Goal: Transaction & Acquisition: Book appointment/travel/reservation

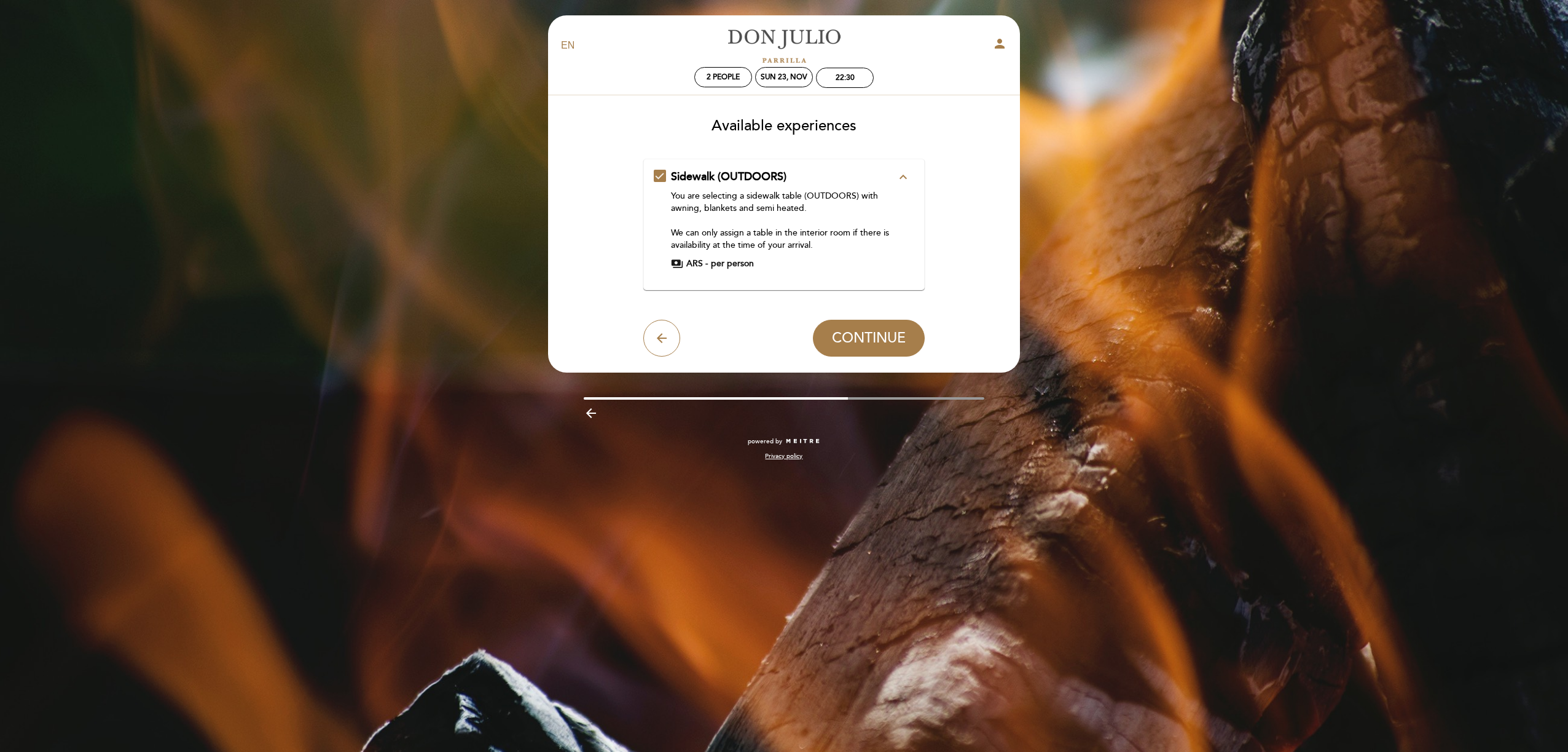
click at [904, 183] on icon "expand_less" at bounding box center [903, 177] width 14 height 14
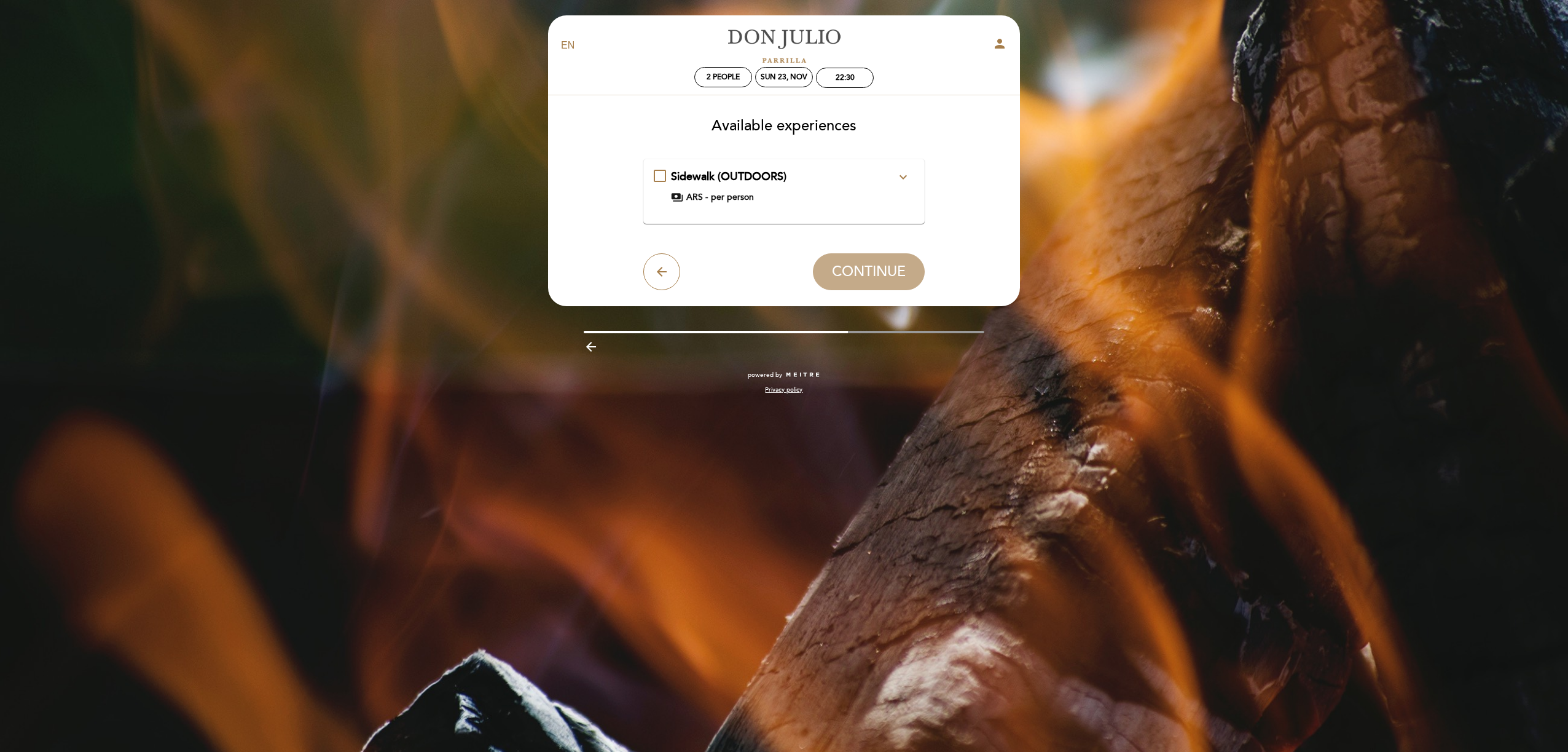
click at [904, 183] on icon "expand_more" at bounding box center [903, 177] width 14 height 14
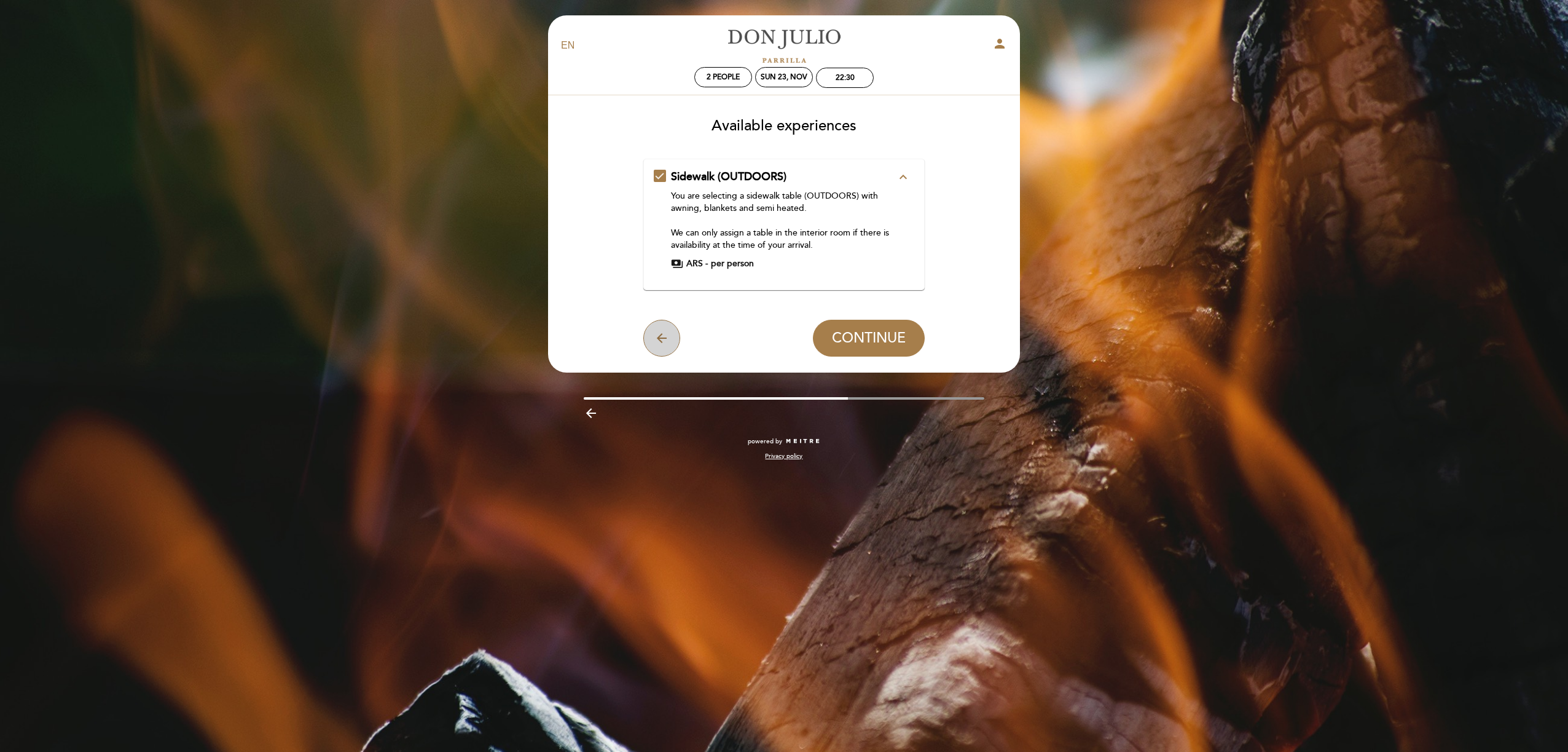
click at [656, 334] on icon "arrow_back" at bounding box center [662, 338] width 14 height 14
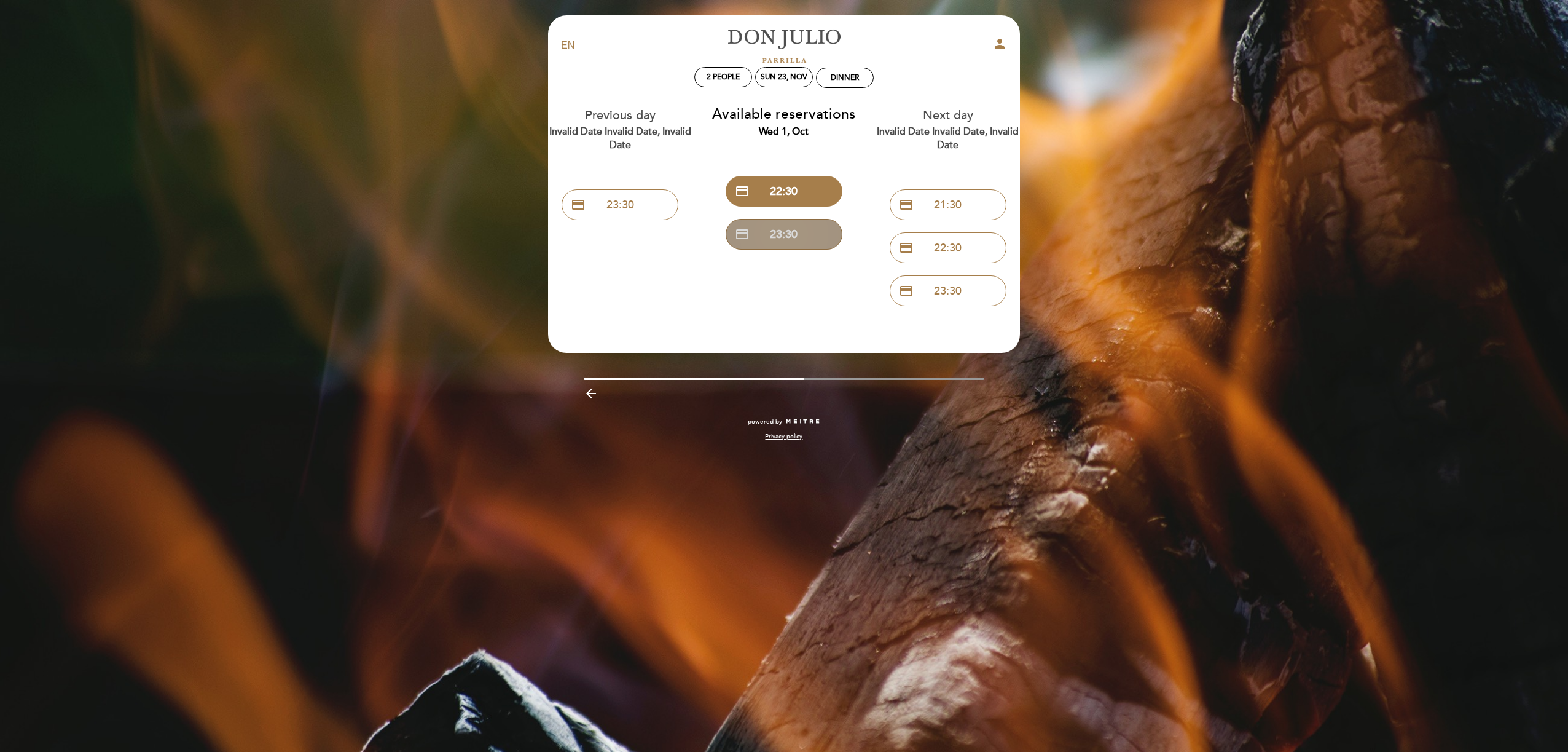
click at [815, 236] on button "credit_card 23:30" at bounding box center [784, 234] width 117 height 31
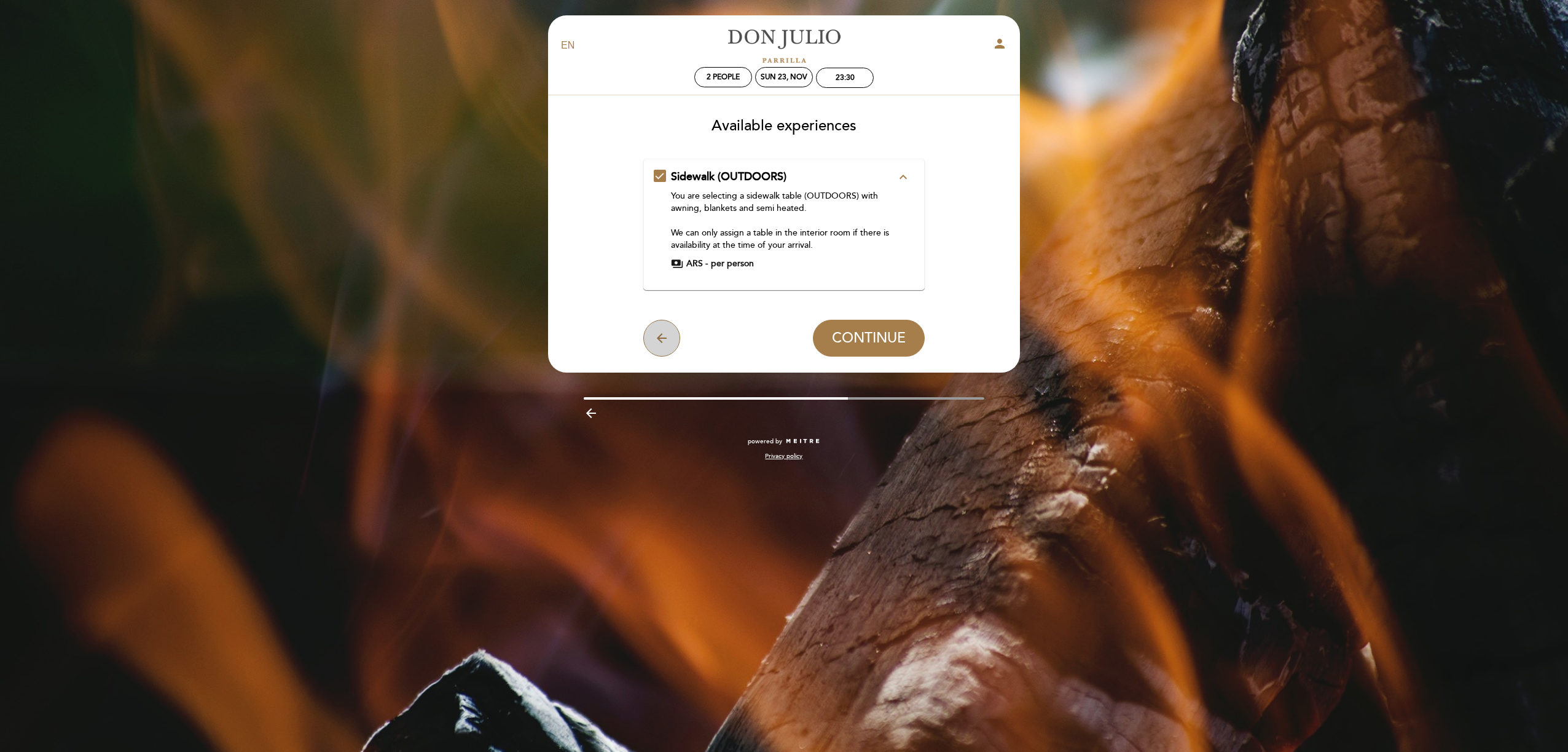
click at [651, 338] on button "arrow_back" at bounding box center [662, 338] width 37 height 37
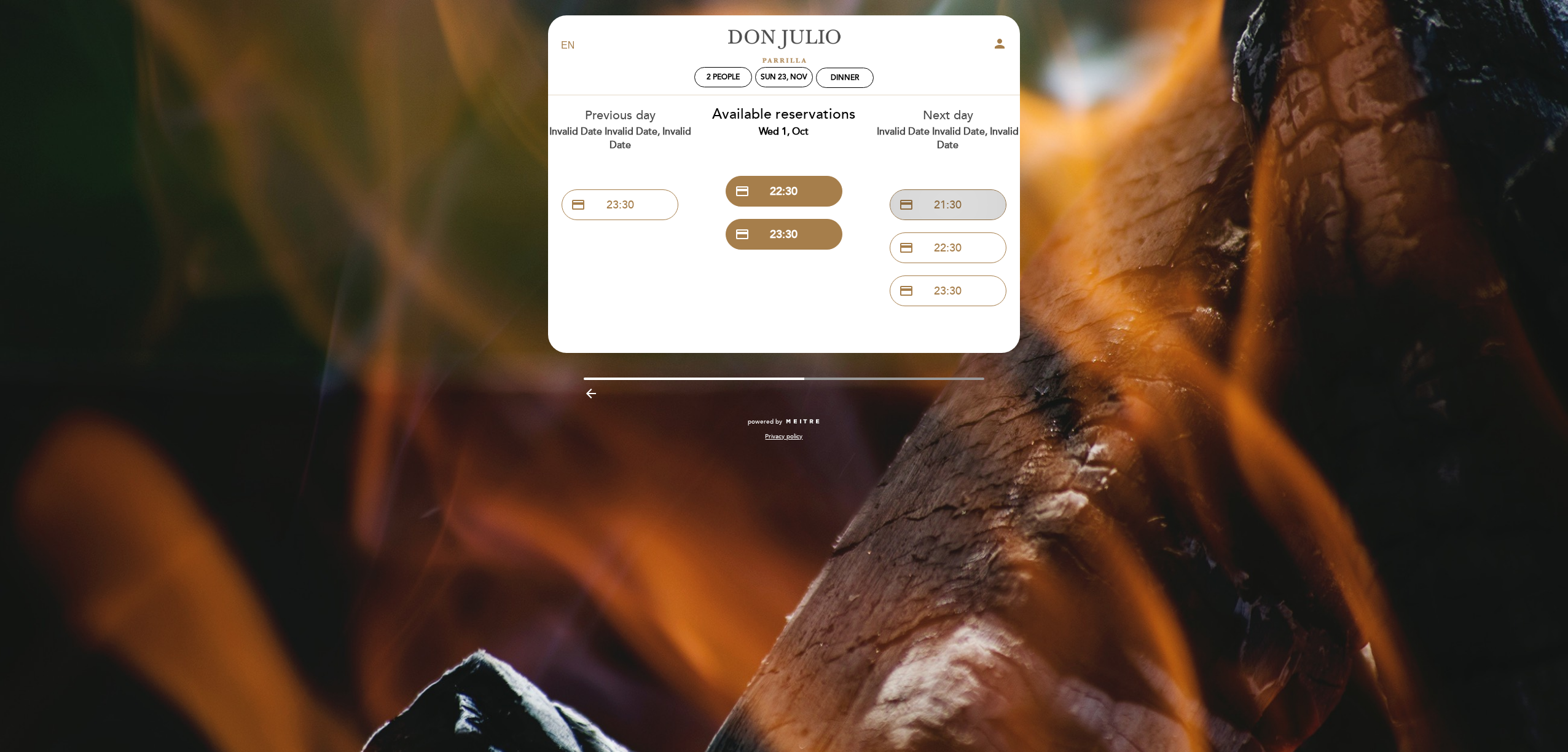
click at [988, 200] on button "credit_card 21:30" at bounding box center [948, 204] width 117 height 31
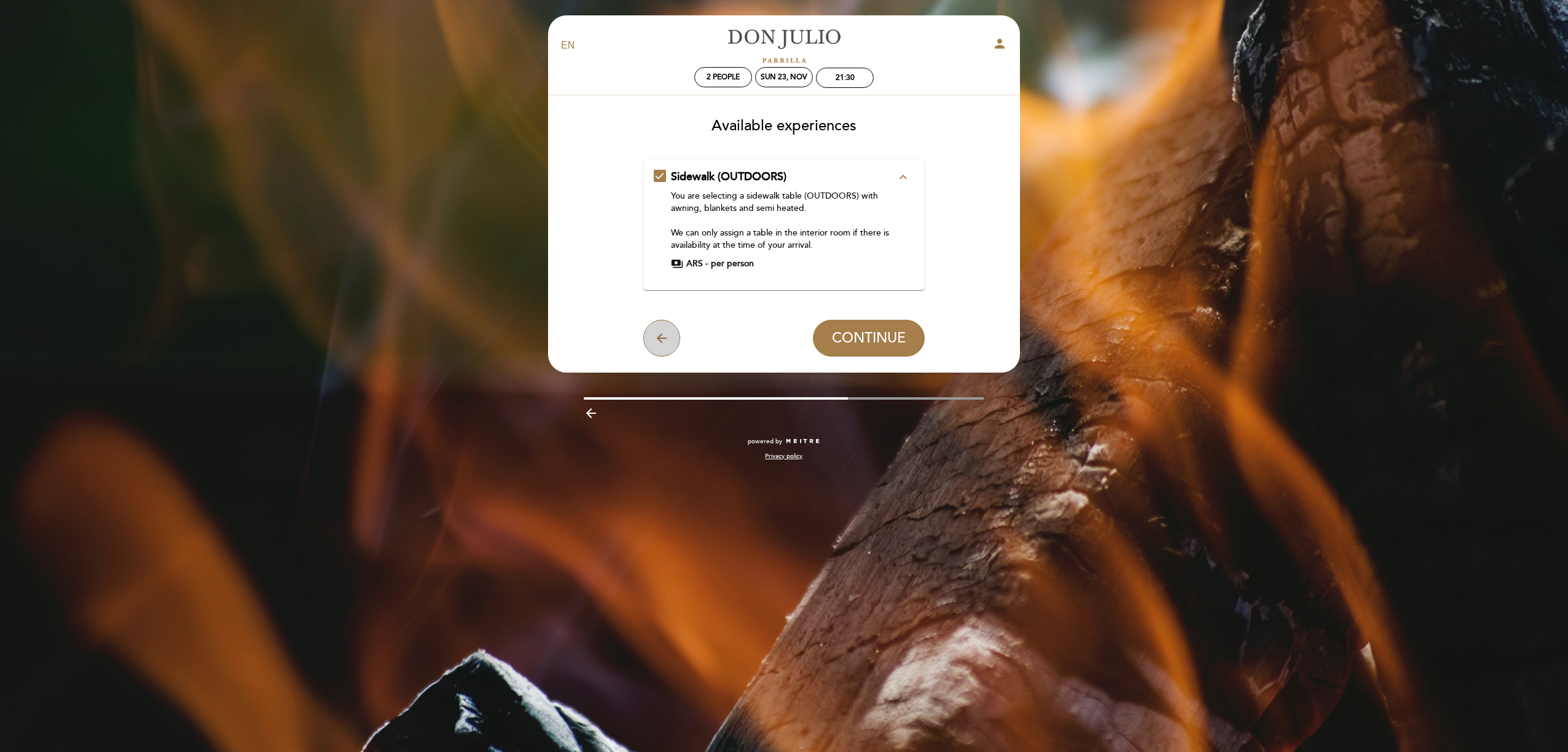
click at [675, 345] on button "arrow_back" at bounding box center [662, 338] width 37 height 37
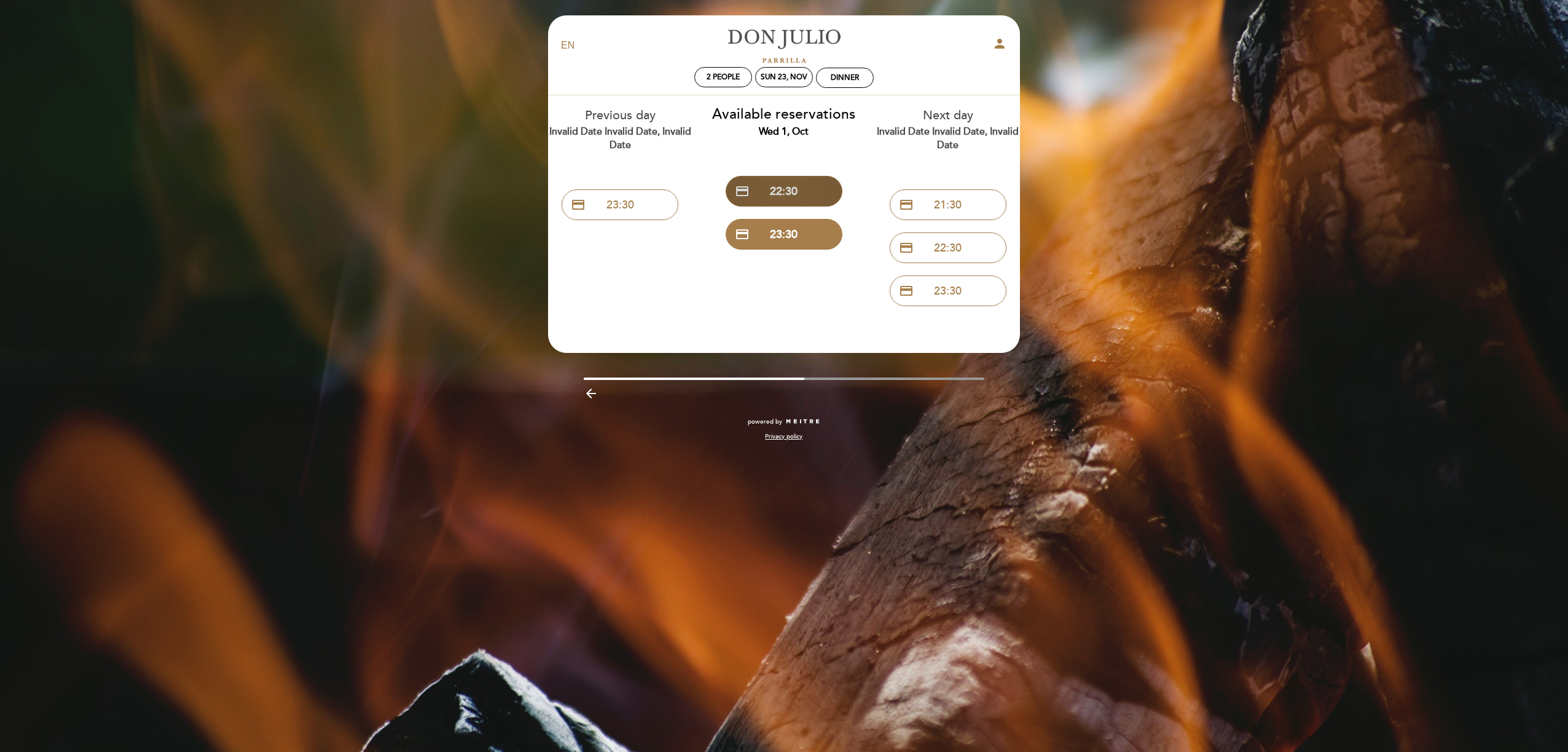
click at [811, 181] on button "credit_card 22:30" at bounding box center [784, 191] width 117 height 31
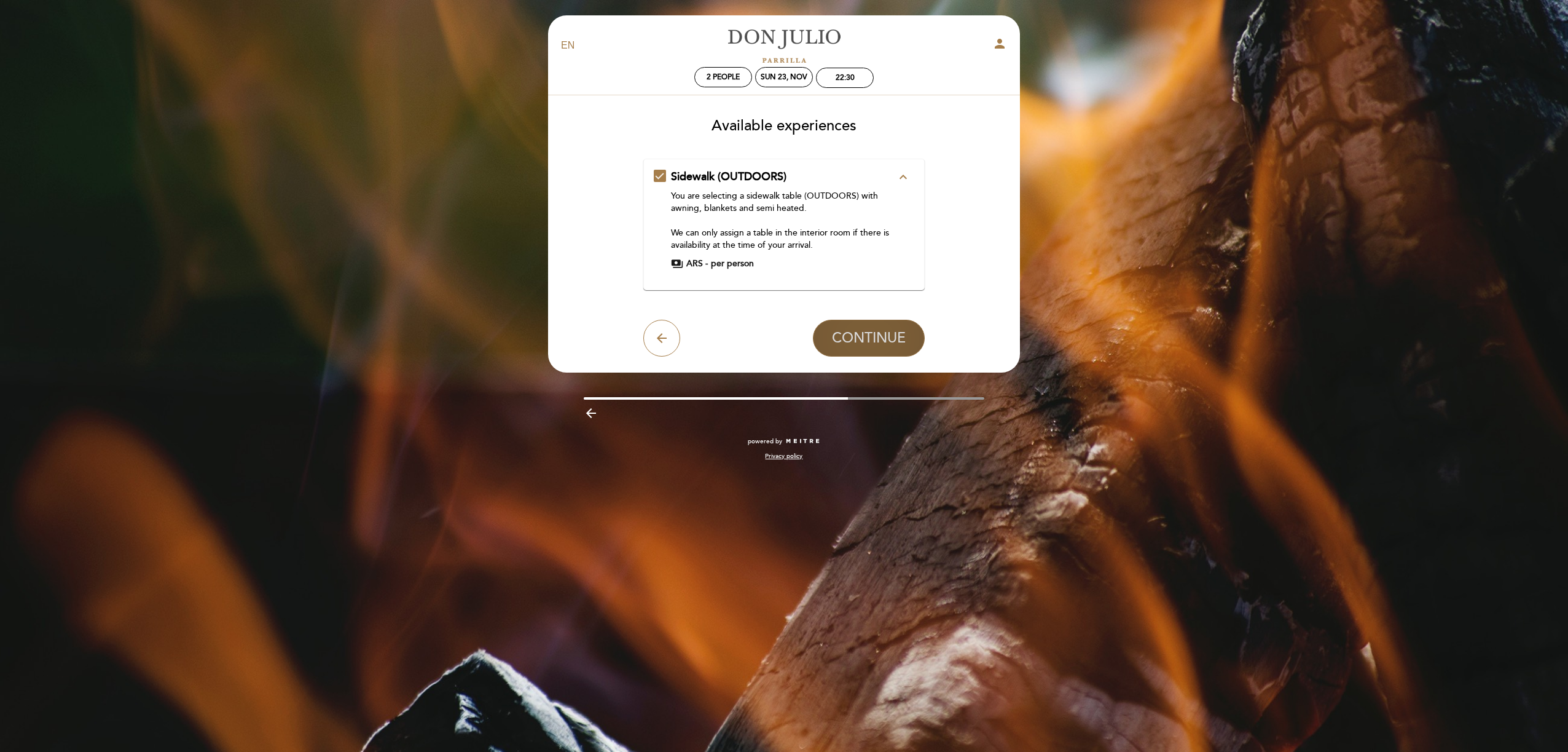
click at [855, 346] on span "CONTINUE" at bounding box center [869, 338] width 74 height 17
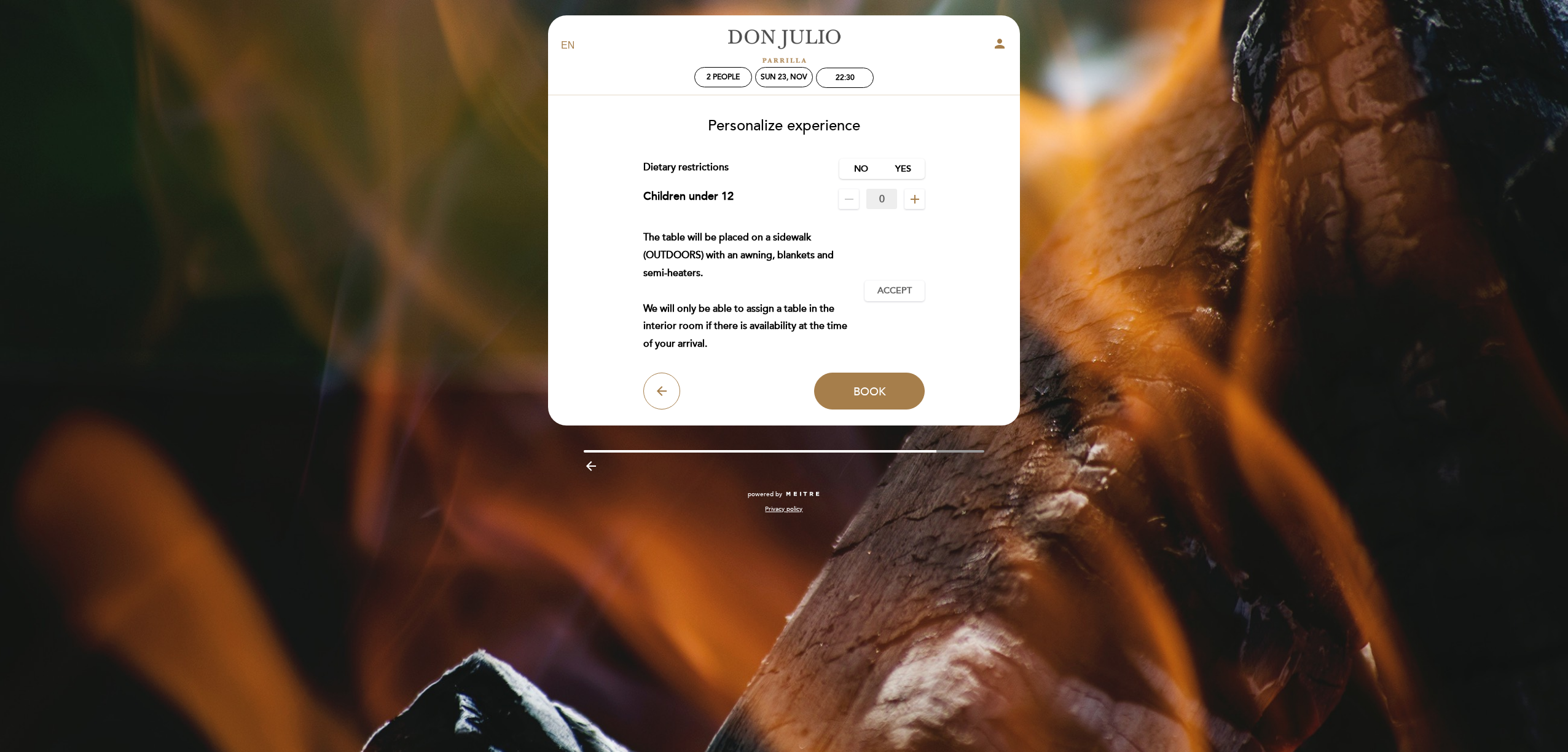
click at [860, 158] on div "Personalize experience Service charge : 0 % Nothing selected 0 % 15 % 18 % 20 %…" at bounding box center [784, 259] width 455 height 301
click at [864, 171] on label "No" at bounding box center [861, 169] width 43 height 20
click at [901, 290] on span "Accept" at bounding box center [895, 291] width 34 height 13
click at [896, 401] on button "Book" at bounding box center [869, 391] width 111 height 37
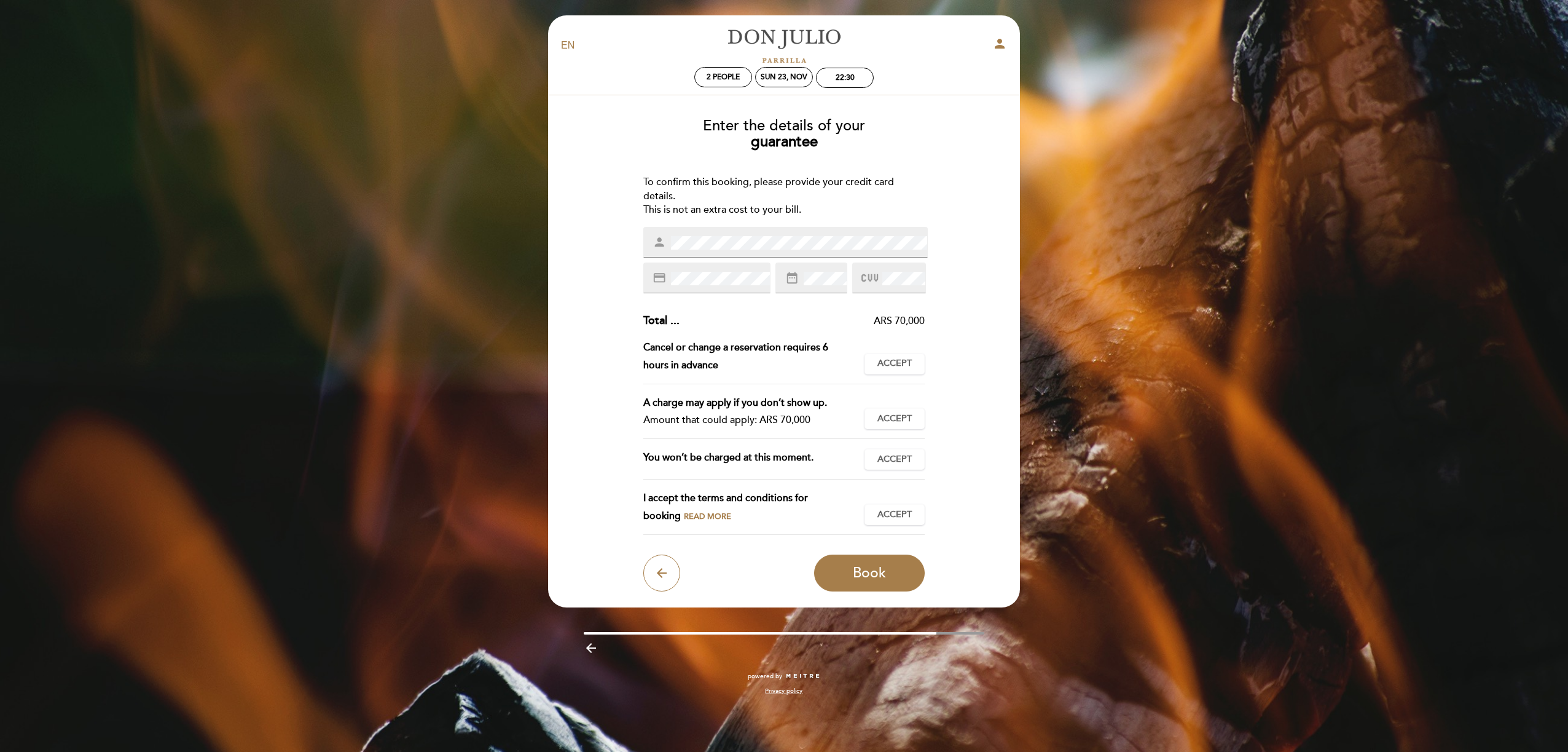
click at [534, 249] on div "EN ES PT [PERSON_NAME] person 2 people Sun 23, Nov 22:30 Welcome Welcome, [PERS…" at bounding box center [784, 376] width 1568 height 752
click at [684, 293] on div "credit_card" at bounding box center [707, 278] width 128 height 31
click at [685, 263] on div "credit_card" at bounding box center [707, 278] width 128 height 31
click at [821, 266] on div "date_range" at bounding box center [811, 278] width 72 height 31
click at [918, 361] on button "Accept Accepted" at bounding box center [895, 364] width 60 height 21
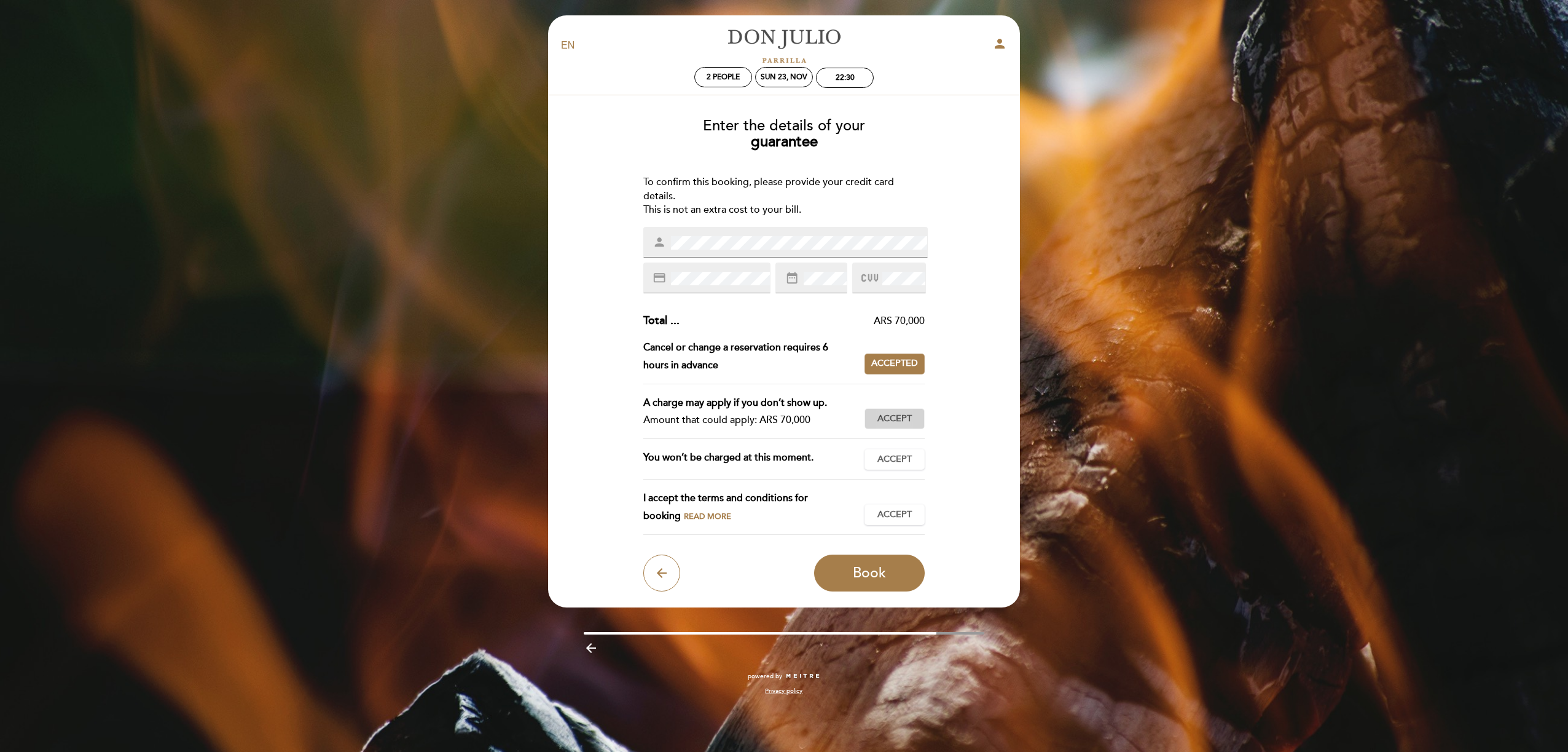
click at [909, 412] on span "Accept" at bounding box center [895, 419] width 34 height 13
click at [909, 458] on span "Accept" at bounding box center [895, 460] width 34 height 13
click at [898, 509] on span "Accept" at bounding box center [895, 515] width 34 height 13
click at [883, 584] on button "Book" at bounding box center [869, 573] width 111 height 37
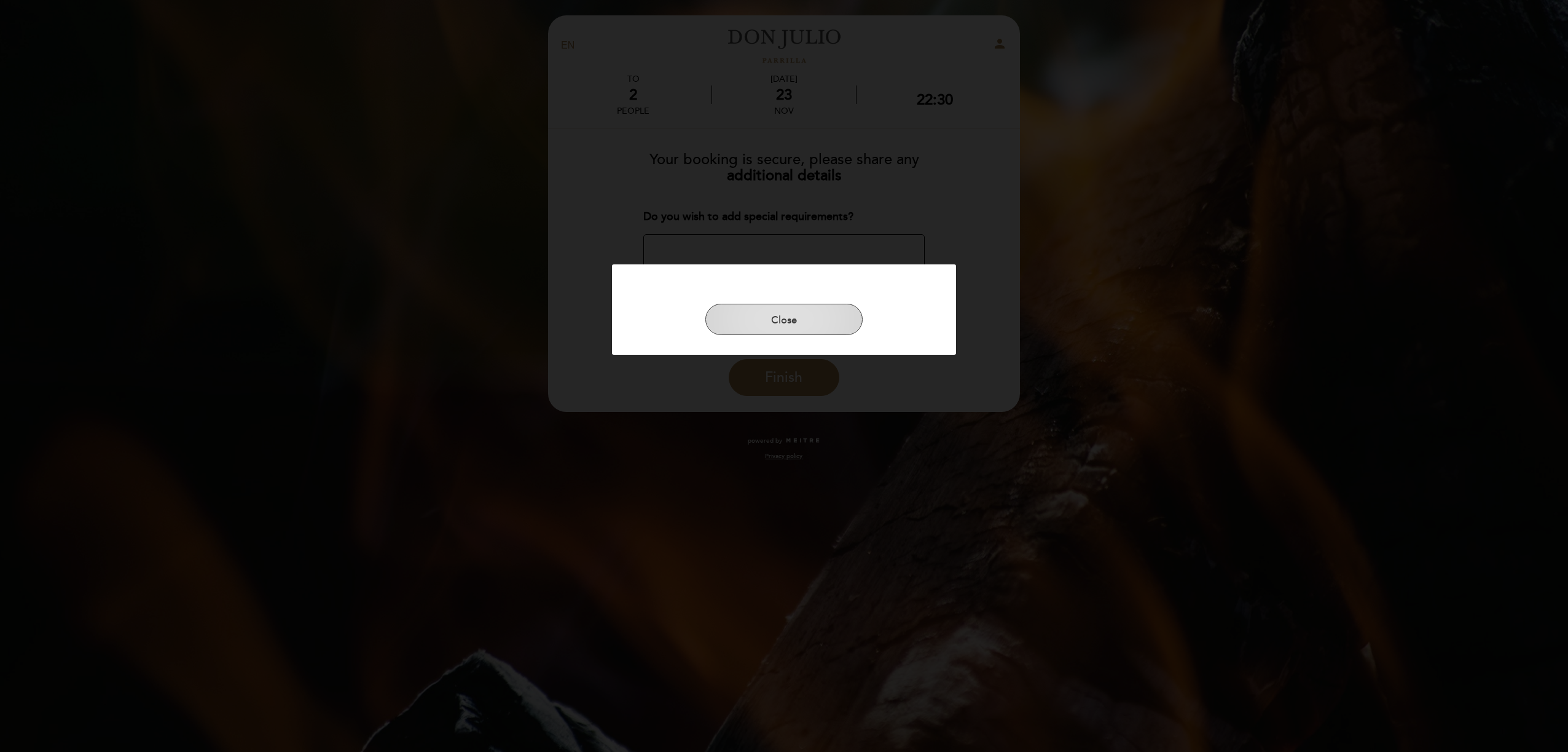
click at [746, 317] on button "Close" at bounding box center [784, 319] width 158 height 32
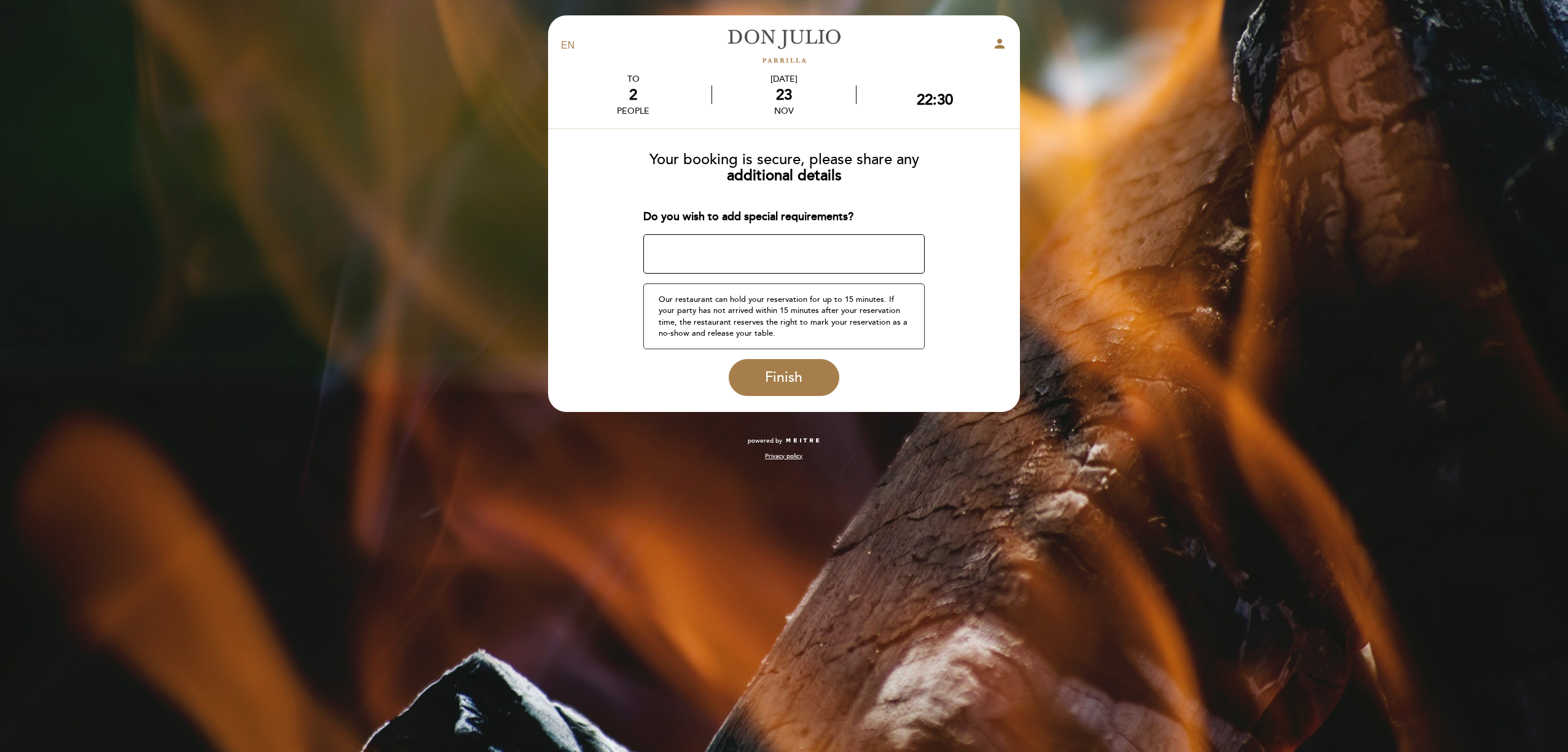
click at [756, 255] on textarea at bounding box center [784, 254] width 282 height 39
click at [789, 382] on span "Finish" at bounding box center [783, 378] width 37 height 17
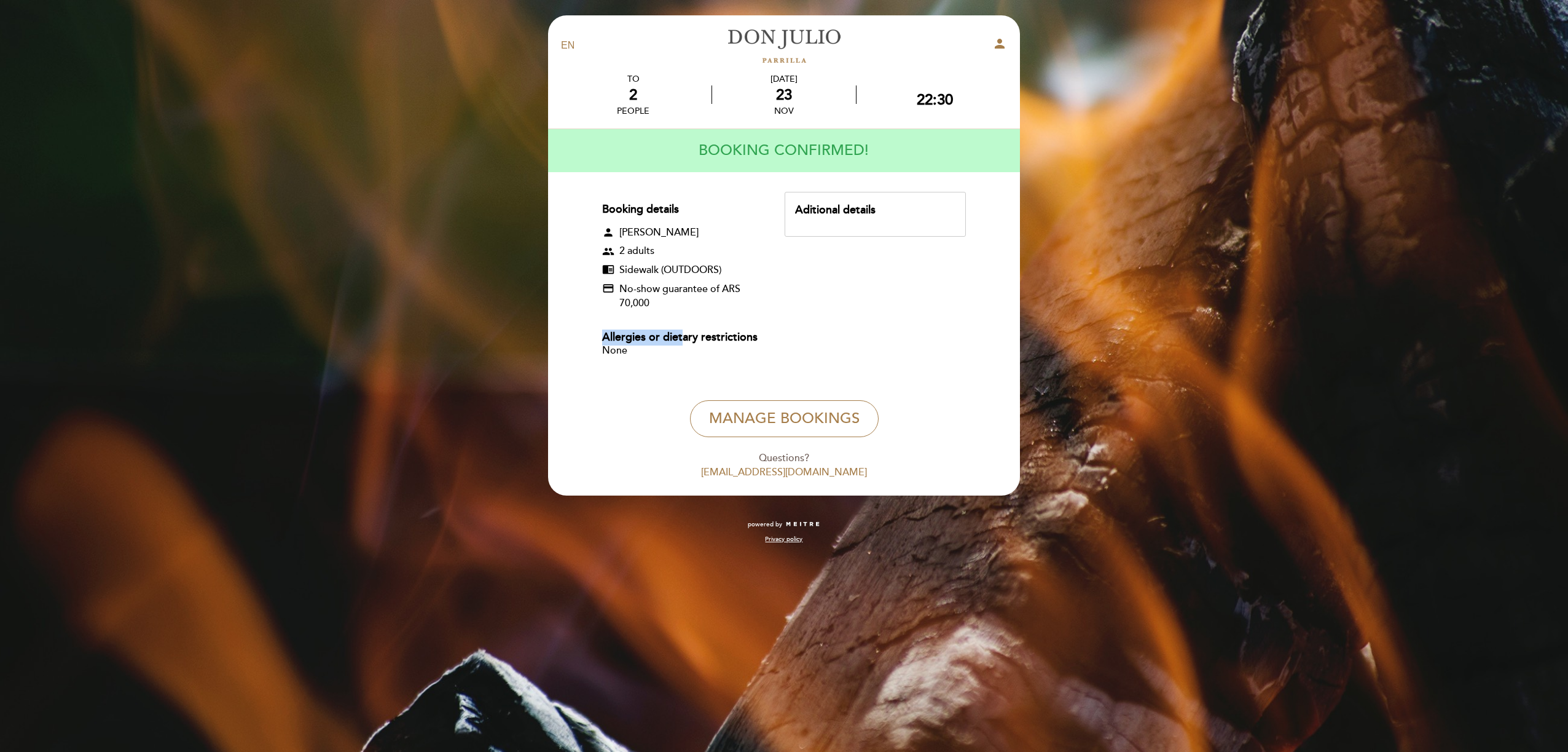
drag, startPoint x: 685, startPoint y: 340, endPoint x: 541, endPoint y: 335, distance: 144.1
click at [541, 335] on div "EN ES PT [PERSON_NAME] person TO 2 people [DATE] 22:30" at bounding box center [784, 279] width 490 height 528
drag, startPoint x: 541, startPoint y: 335, endPoint x: 692, endPoint y: 343, distance: 151.2
click at [692, 343] on div "Allergies or dietary restrictions" at bounding box center [682, 338] width 160 height 16
click at [744, 408] on button "Manage Bookings" at bounding box center [784, 418] width 188 height 37
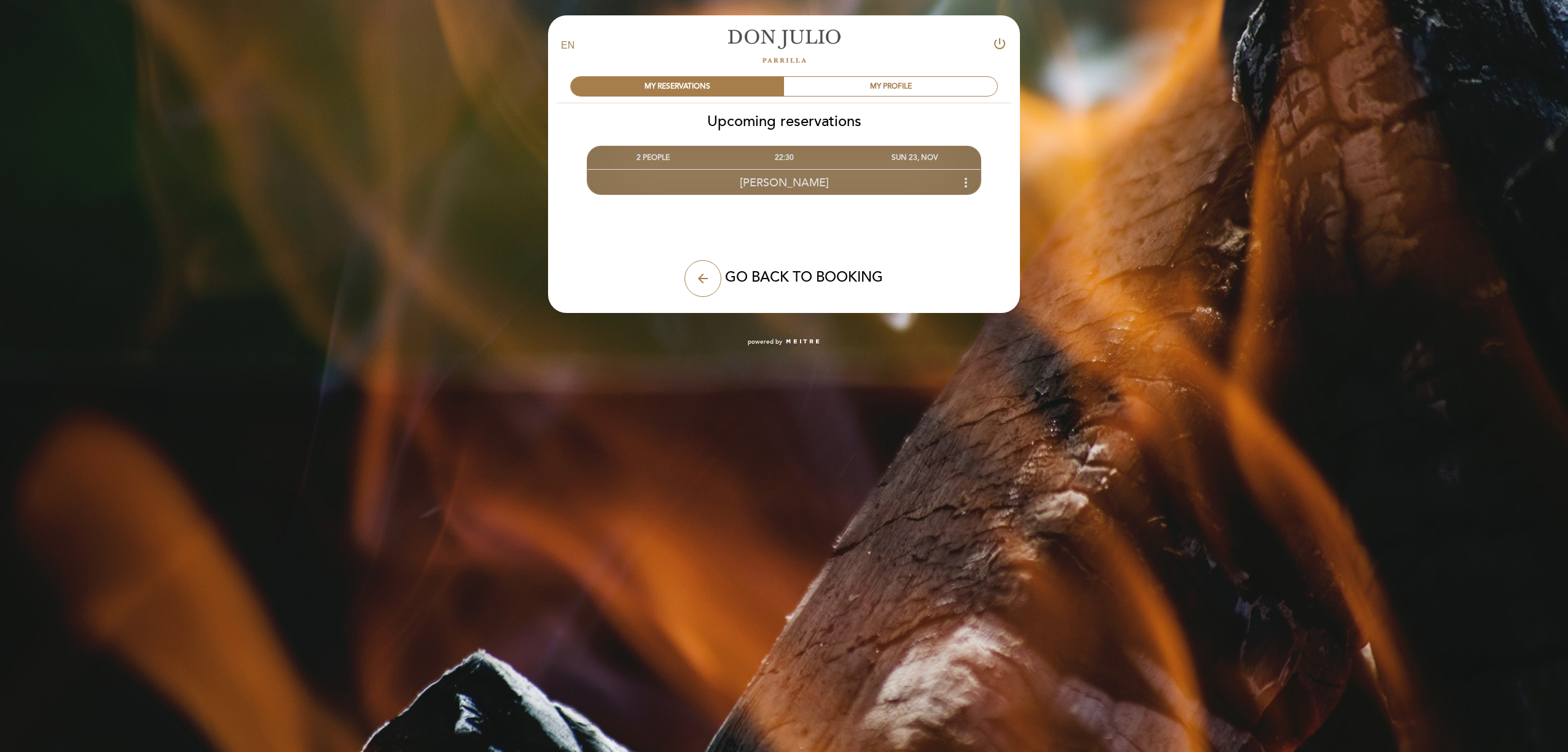
click at [918, 187] on div "[PERSON_NAME] more_vert" at bounding box center [784, 182] width 393 height 26
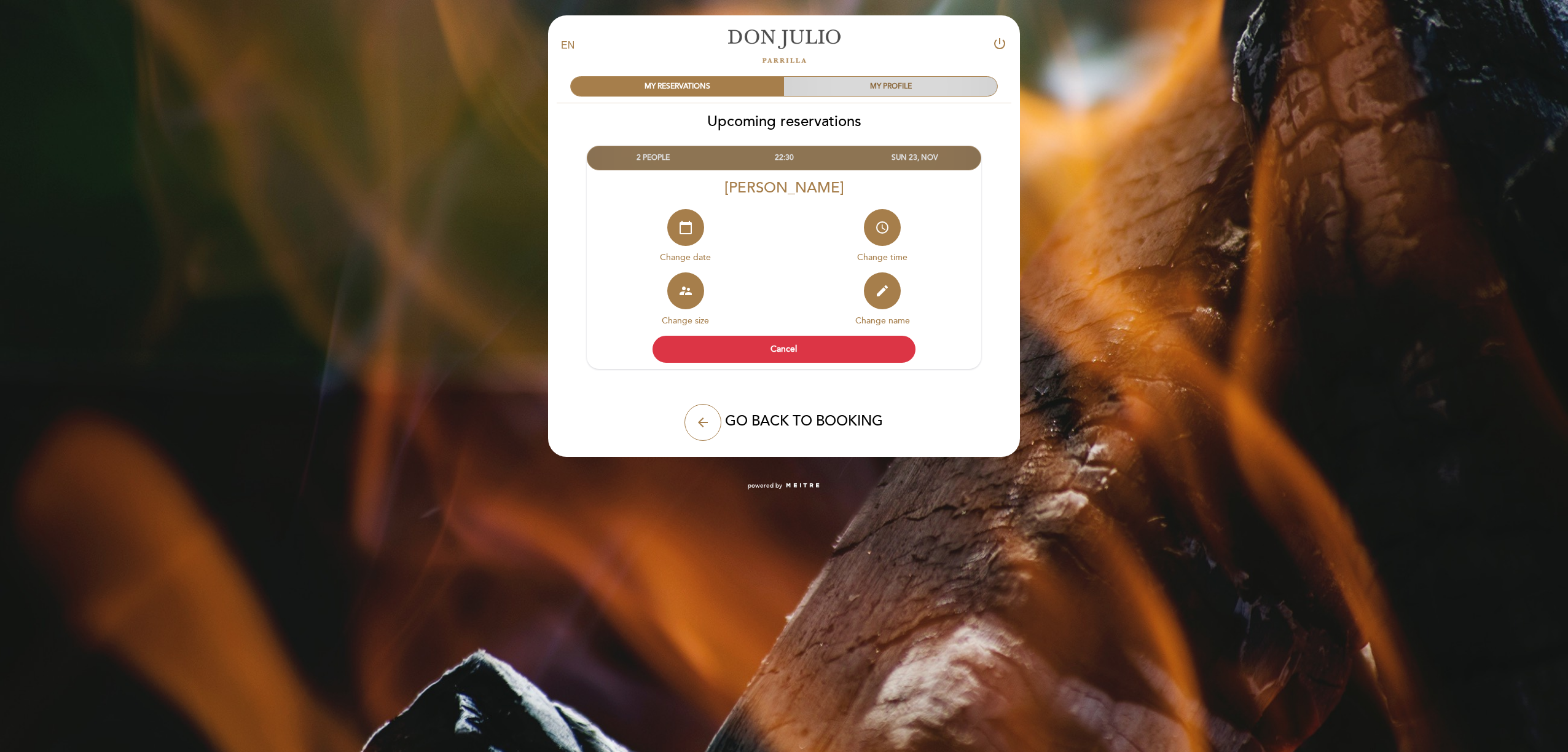
click at [914, 89] on div "MY PROFILE" at bounding box center [890, 86] width 213 height 19
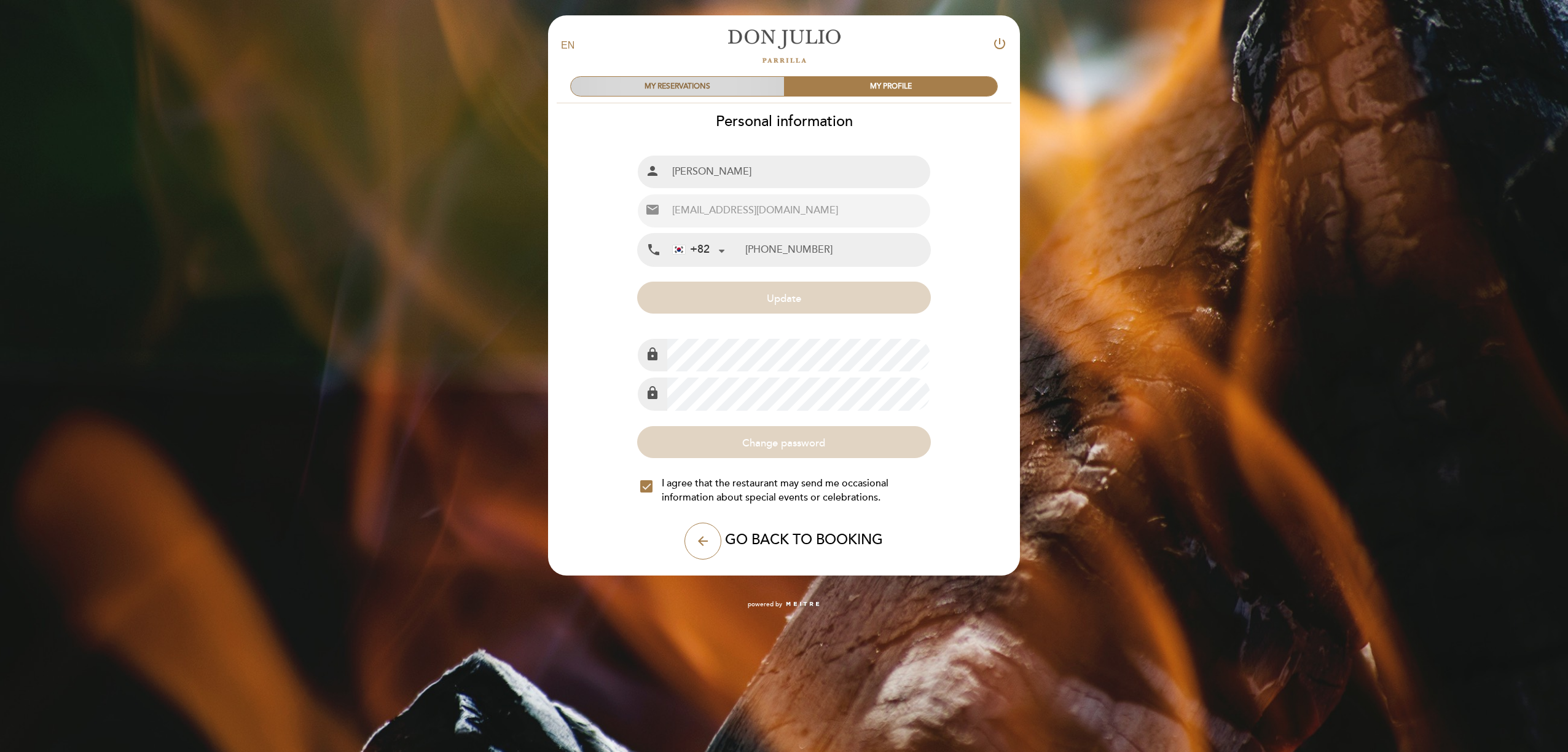
click at [710, 85] on div "MY RESERVATIONS" at bounding box center [677, 86] width 213 height 19
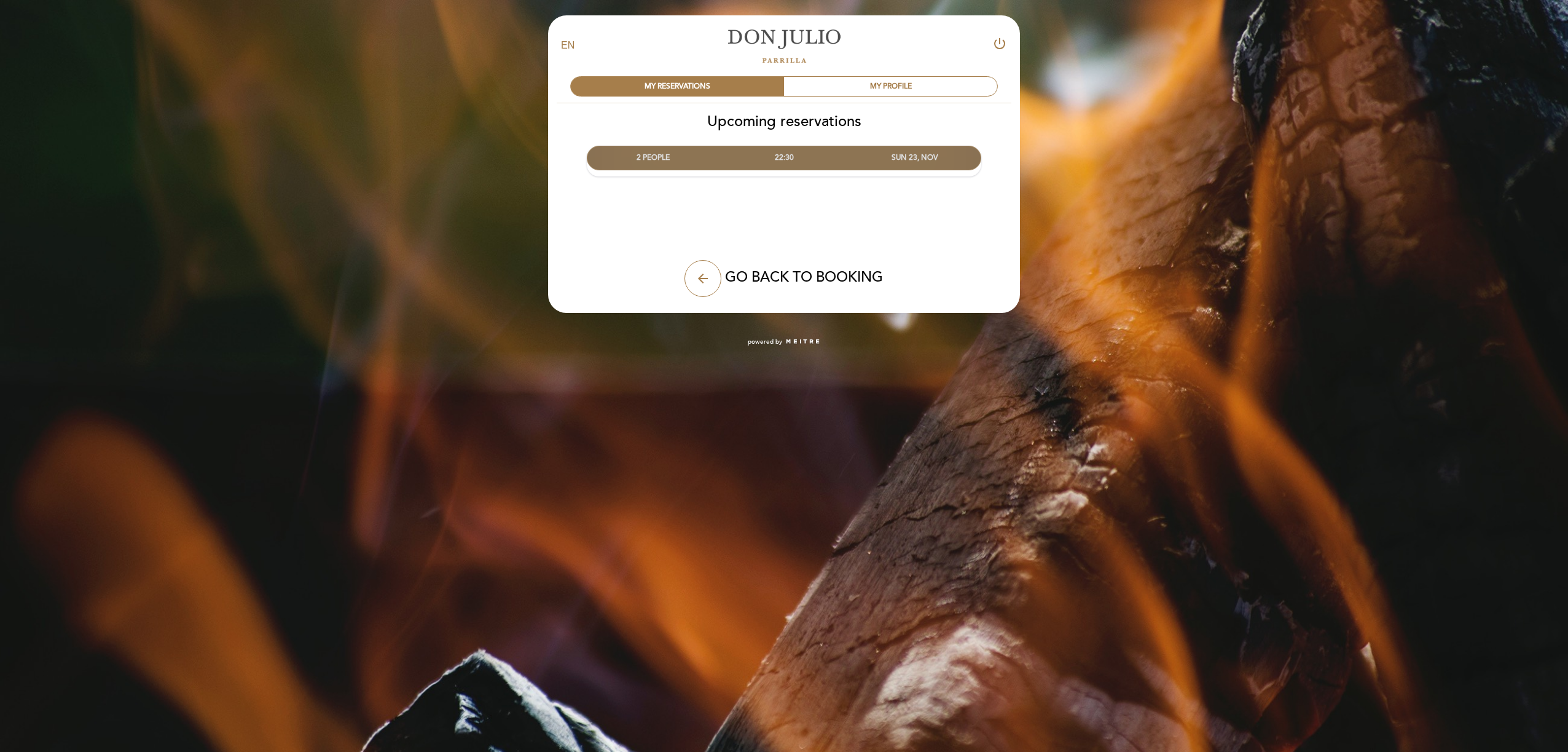
click at [797, 160] on div "22:30" at bounding box center [783, 158] width 131 height 23
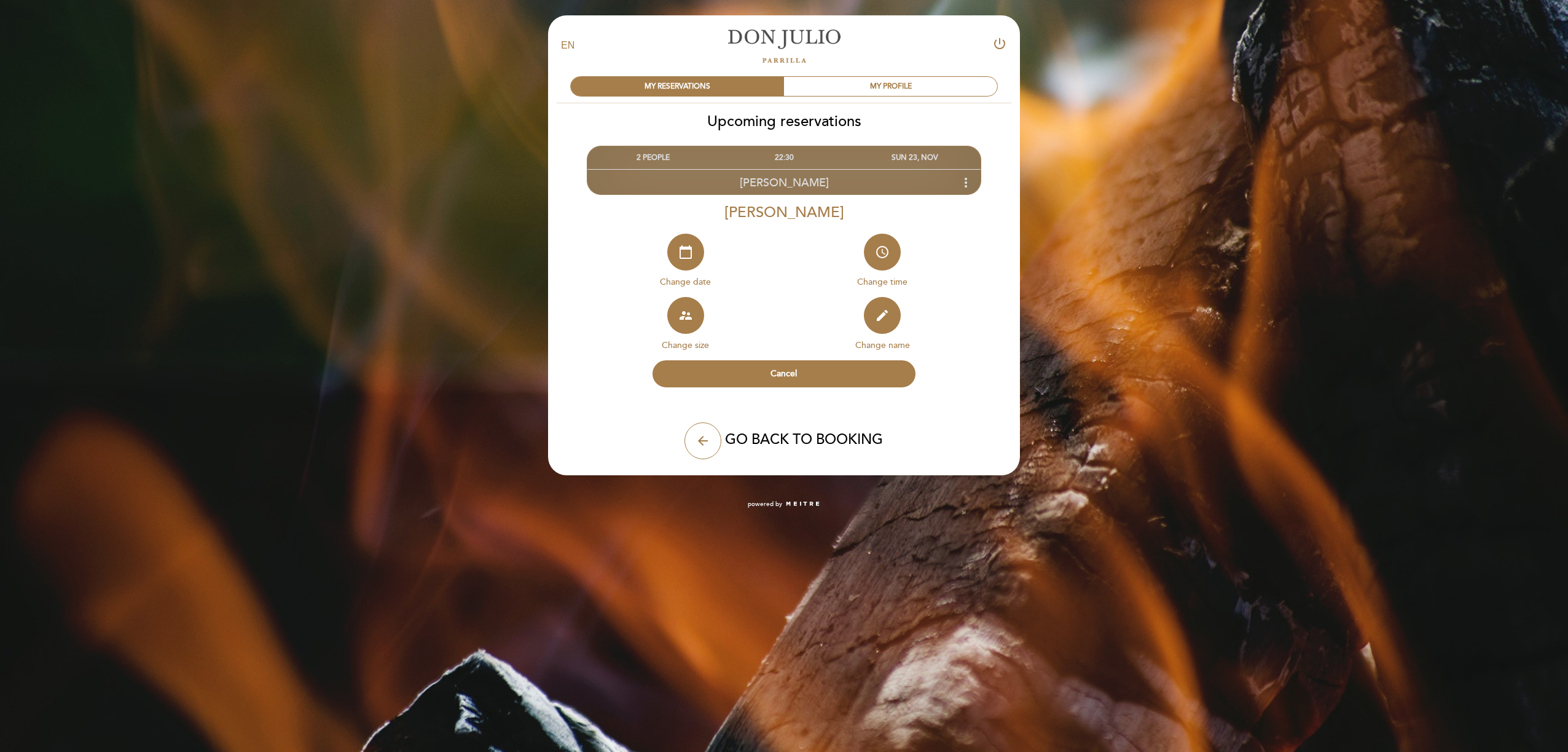
click at [788, 183] on span "[PERSON_NAME]" at bounding box center [784, 183] width 89 height 14
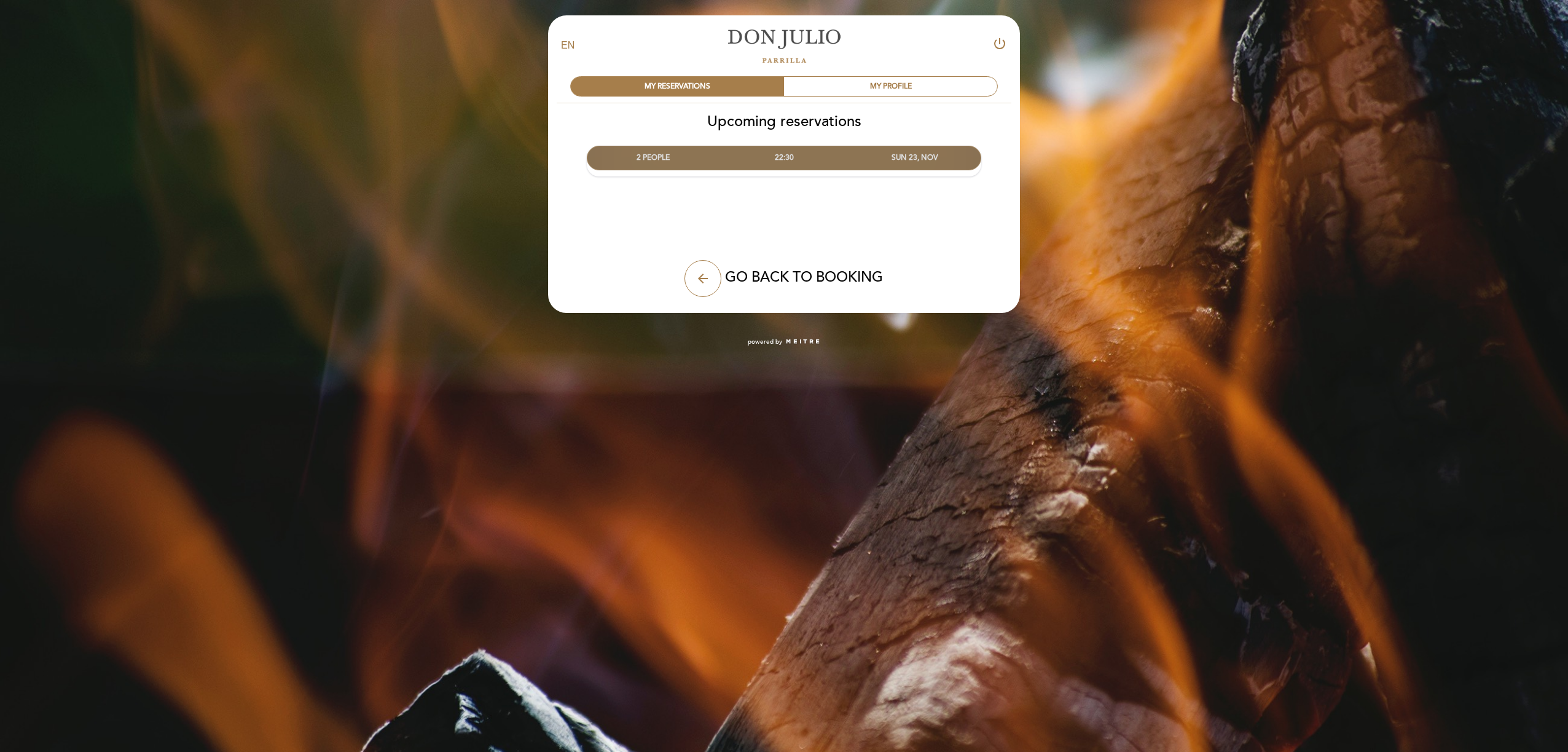
click at [790, 174] on div "2 PEOPLE 22:30 SUN 23, NOV [PERSON_NAME] calendar_today edit" at bounding box center [784, 161] width 394 height 31
click at [789, 163] on div "22:30" at bounding box center [783, 158] width 131 height 23
